Goal: Navigation & Orientation: Find specific page/section

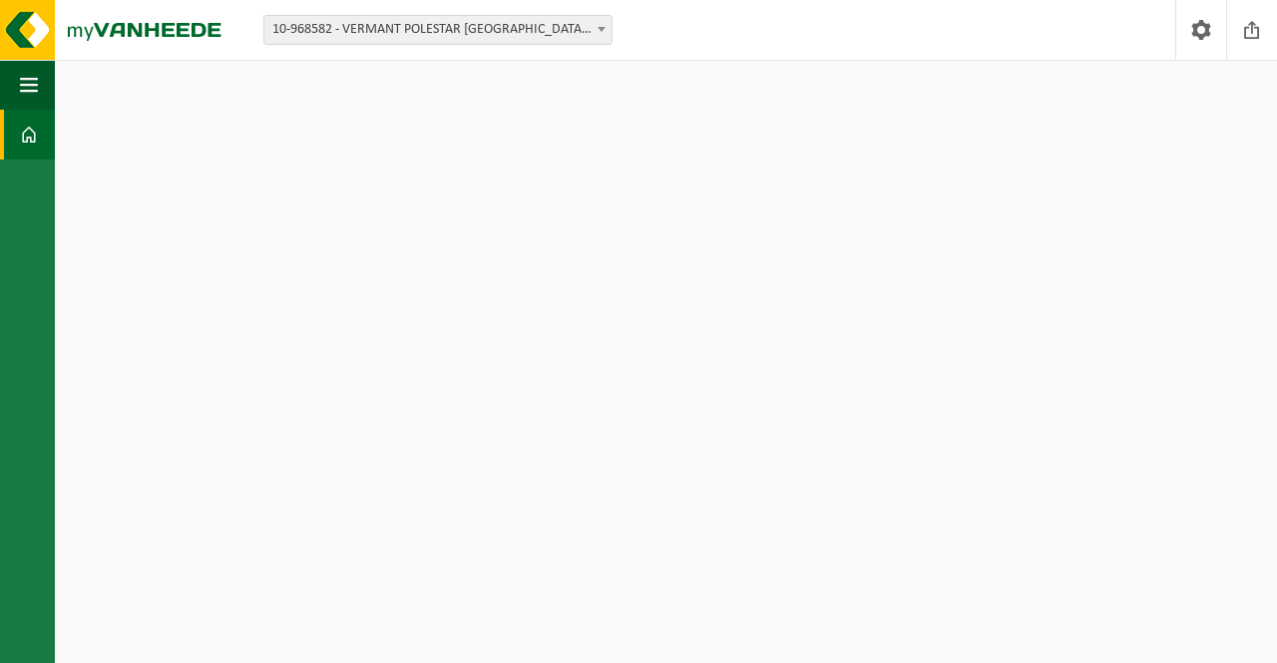
click at [26, 150] on span at bounding box center [29, 135] width 18 height 50
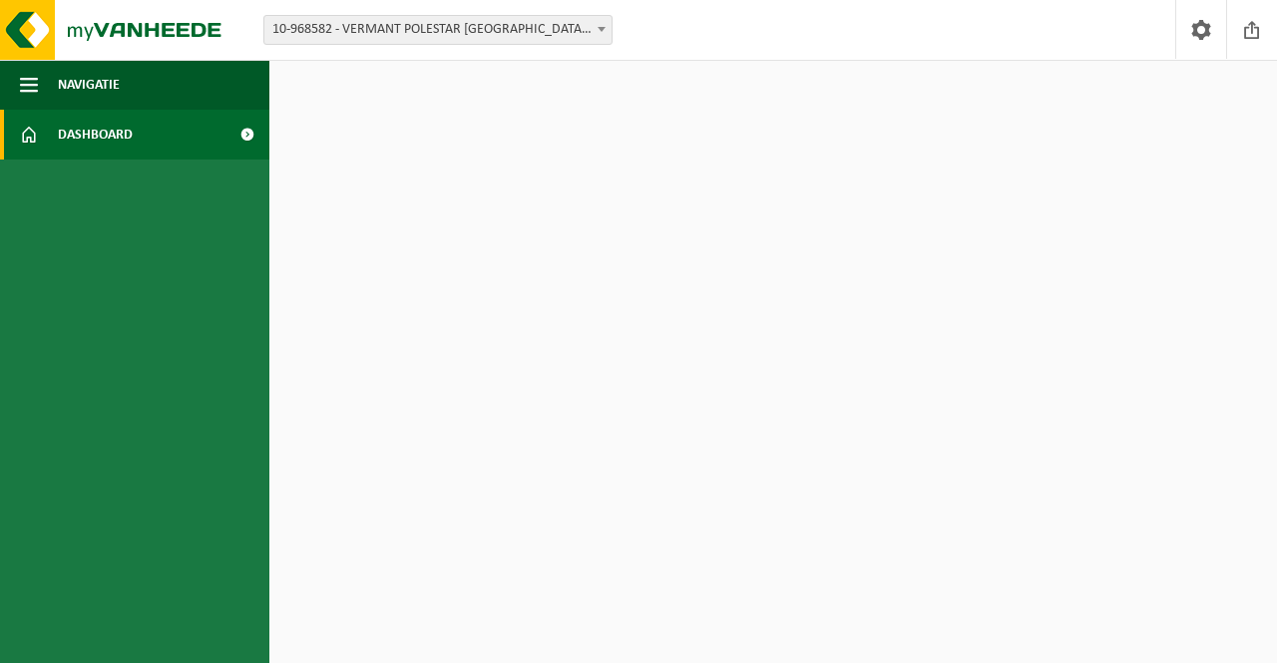
click at [78, 86] on span "Navigatie" at bounding box center [89, 85] width 62 height 50
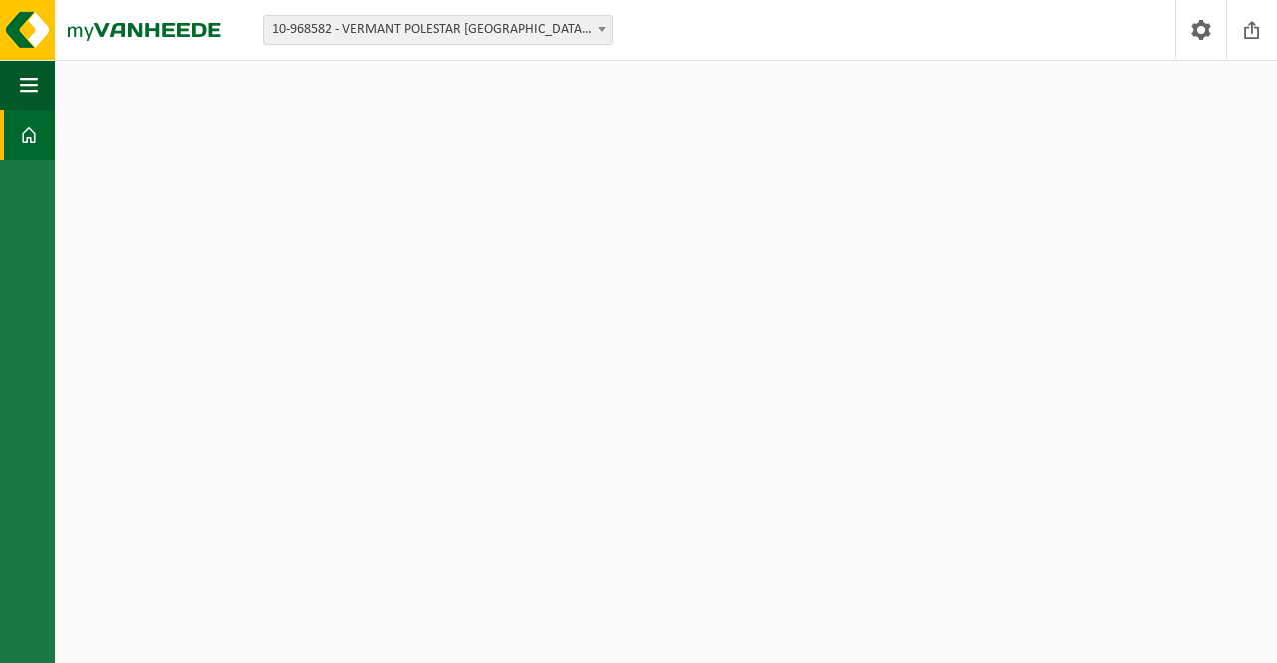
click at [22, 134] on span at bounding box center [29, 135] width 18 height 50
click at [23, 98] on span "button" at bounding box center [29, 85] width 18 height 50
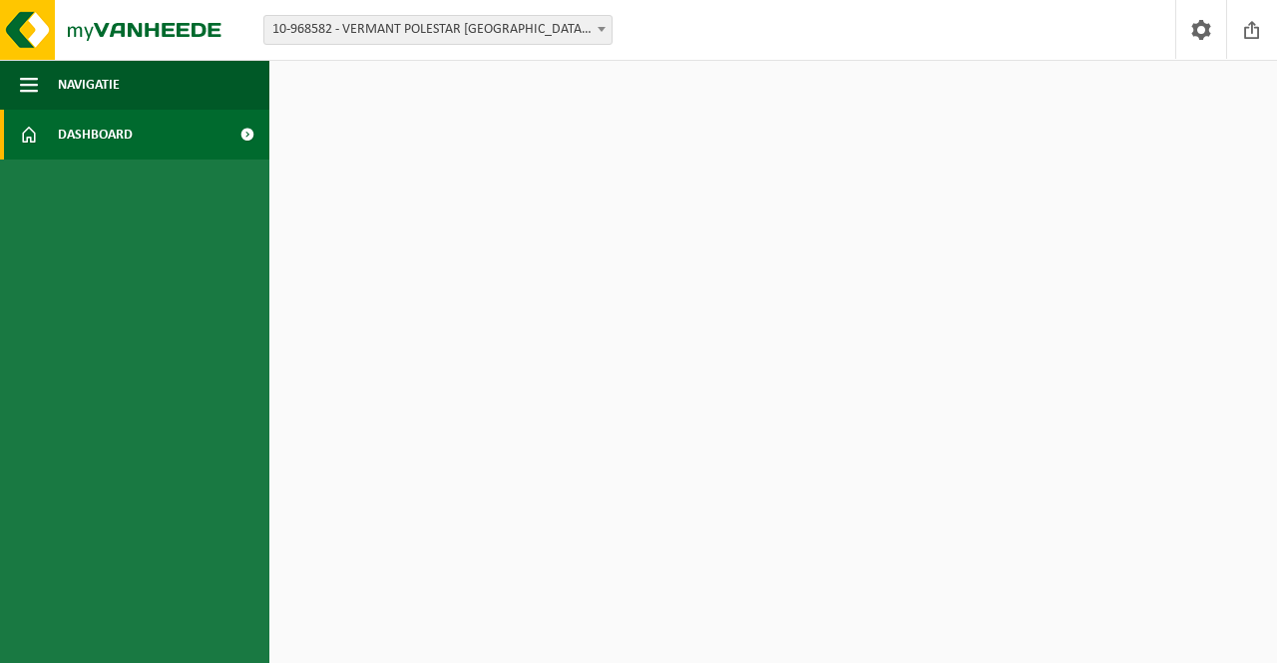
click at [137, 132] on link "Dashboard" at bounding box center [134, 135] width 269 height 50
click at [243, 150] on span at bounding box center [246, 135] width 45 height 50
click at [249, 156] on span at bounding box center [246, 135] width 45 height 50
